Goal: Task Accomplishment & Management: Manage account settings

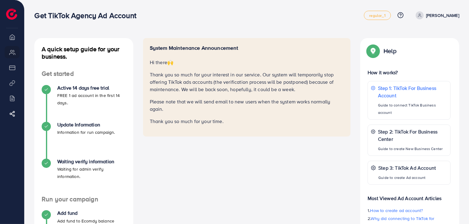
click at [313, 196] on div "System Maintenance Announcement Hi there 🙌 Thank you so much for your interest …" at bounding box center [247, 164] width 218 height 253
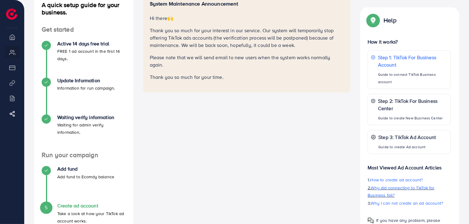
scroll to position [51, 0]
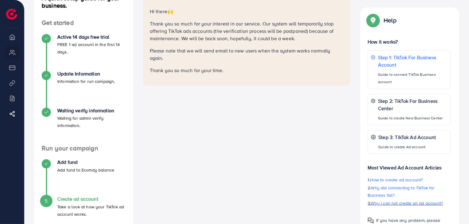
click at [381, 201] on span "Why I can not create an ad account?" at bounding box center [407, 203] width 72 height 6
click at [79, 166] on div "Add fund Add fund to Ecomdy balance" at bounding box center [85, 166] width 57 height 14
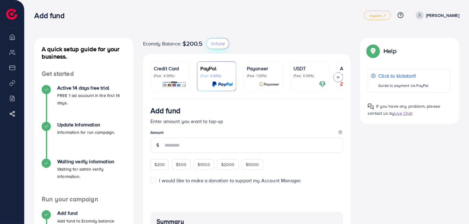
click at [219, 45] on span "Refund" at bounding box center [218, 43] width 14 height 6
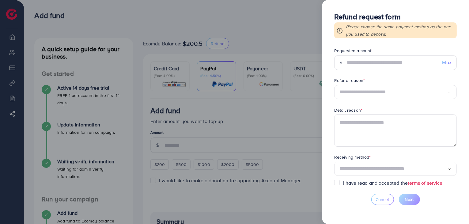
click at [444, 62] on span "Max" at bounding box center [447, 62] width 9 height 7
type input "*****"
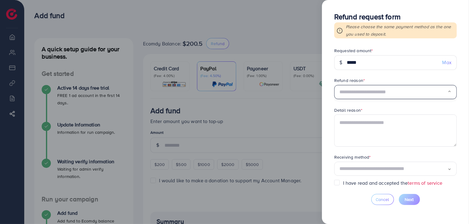
click at [401, 94] on input "Search for option" at bounding box center [394, 92] width 108 height 10
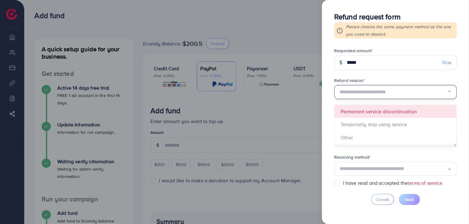
click at [390, 86] on div "Loading..." at bounding box center [395, 92] width 123 height 14
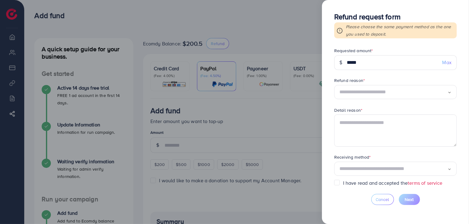
scroll to position [4, 0]
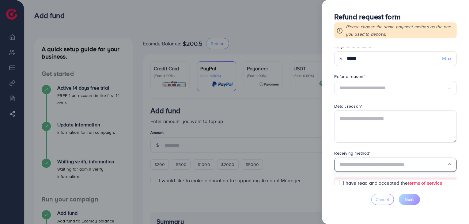
click at [369, 163] on input "Search for option" at bounding box center [394, 165] width 108 height 10
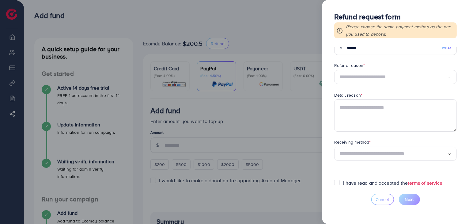
click at [450, 152] on div "Receiving method * Loading... Credit Card" at bounding box center [395, 150] width 123 height 22
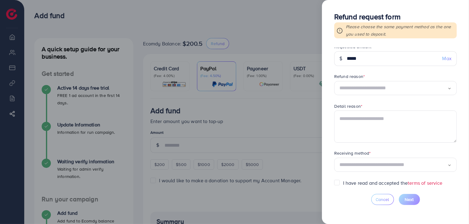
scroll to position [0, 0]
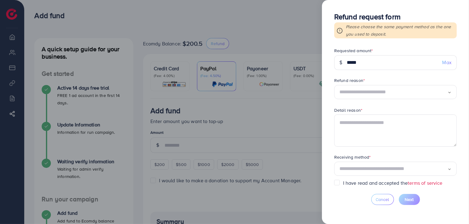
click at [302, 20] on div at bounding box center [234, 112] width 469 height 224
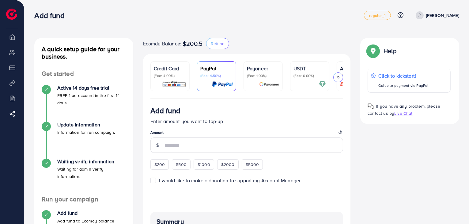
click at [340, 78] on icon at bounding box center [338, 77] width 4 height 4
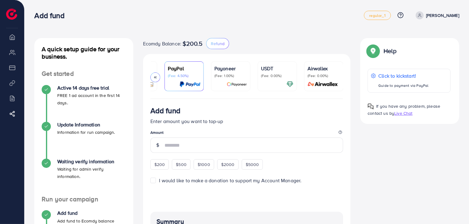
click at [320, 74] on p "(Fee: 0.00%)" at bounding box center [324, 75] width 32 height 5
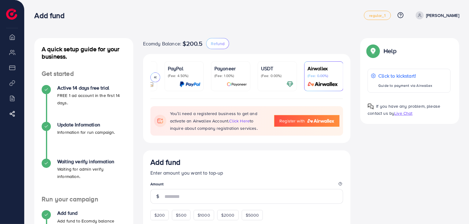
click at [277, 70] on p "USDT" at bounding box center [277, 68] width 32 height 7
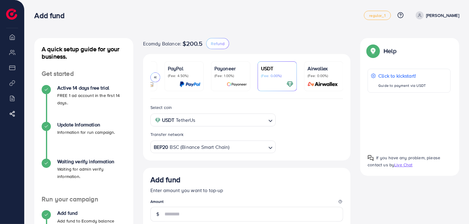
click at [268, 120] on icon "Search for option" at bounding box center [271, 121] width 6 height 6
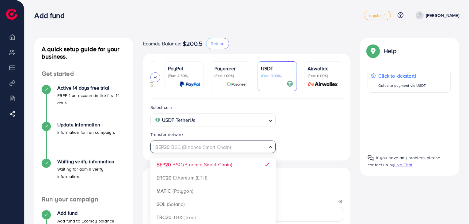
click at [270, 144] on div "Loading..." at bounding box center [271, 146] width 9 height 11
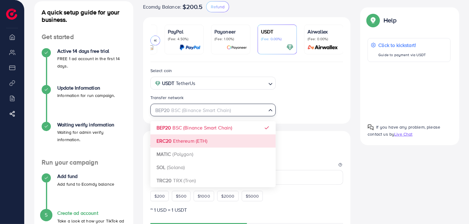
scroll to position [36, 0]
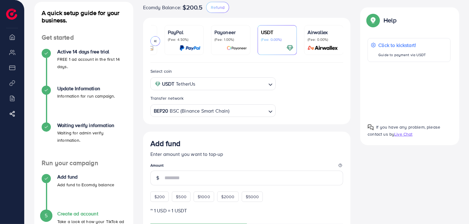
click at [323, 106] on div "Select coin USDT TetherUs Loading... Transfer network BEP20 BSC (Binance Smart …" at bounding box center [247, 91] width 203 height 49
click at [224, 30] on p "Payoneer" at bounding box center [231, 32] width 32 height 7
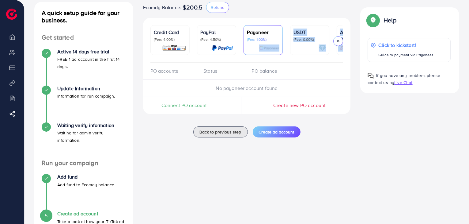
drag, startPoint x: 211, startPoint y: 62, endPoint x: 112, endPoint y: 79, distance: 100.9
click at [112, 79] on div "A quick setup guide for your business. Get started Active 14 days free trial FR…" at bounding box center [246, 128] width 435 height 253
click at [137, 73] on div "A quick setup guide for your business. Get started Active 14 days free trial FR…" at bounding box center [83, 128] width 109 height 253
